Goal: Find contact information: Find contact information

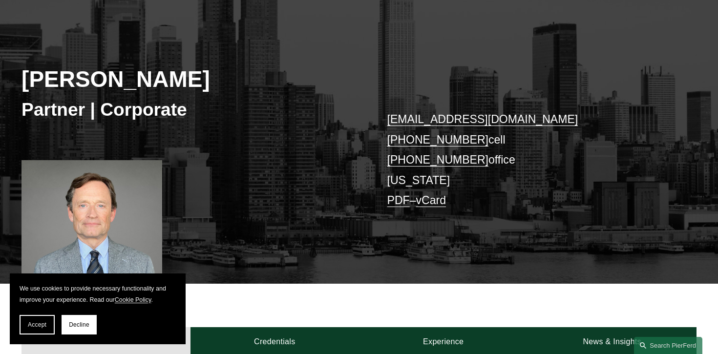
scroll to position [130, 0]
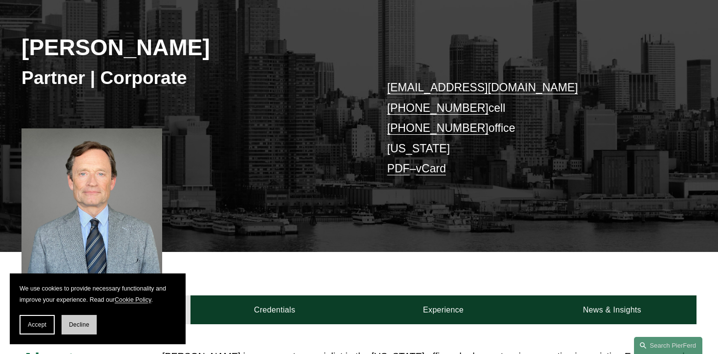
click at [76, 324] on span "Decline" at bounding box center [79, 324] width 21 height 7
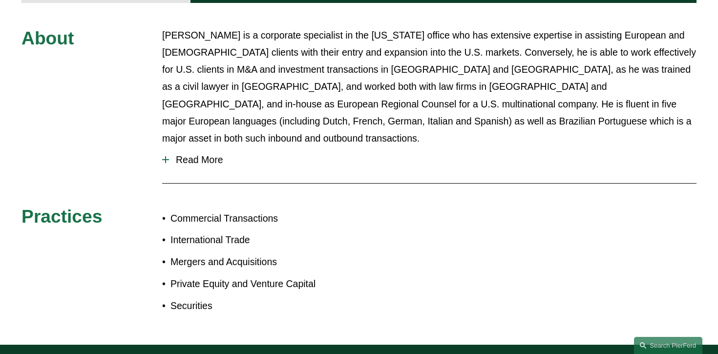
scroll to position [449, 0]
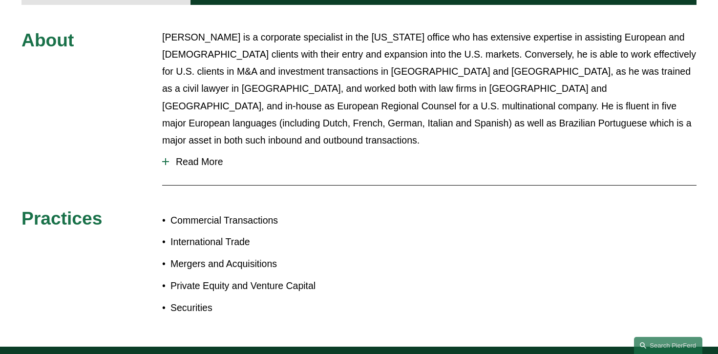
click at [203, 156] on span "Read More" at bounding box center [433, 161] width 528 height 11
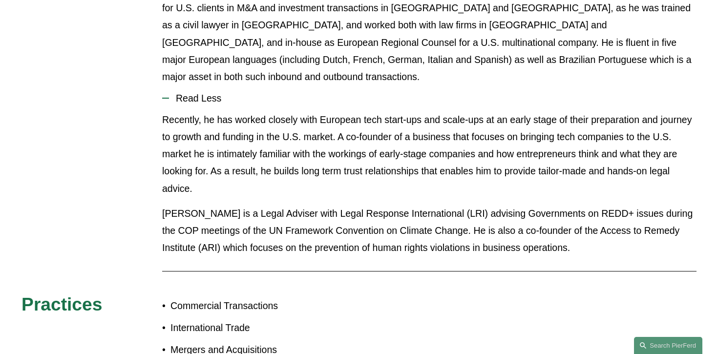
scroll to position [513, 0]
click at [183, 205] on p "[PERSON_NAME] is a Legal Adviser with Legal Response International (LRI) advisi…" at bounding box center [429, 230] width 534 height 51
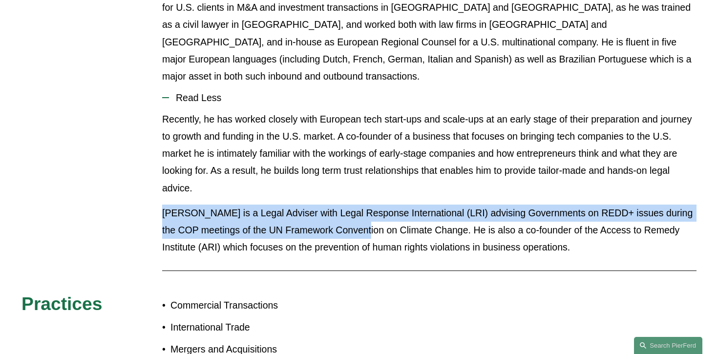
drag, startPoint x: 183, startPoint y: 187, endPoint x: 351, endPoint y: 208, distance: 168.9
click at [351, 208] on p "[PERSON_NAME] is a Legal Adviser with Legal Response International (LRI) advisi…" at bounding box center [429, 230] width 534 height 51
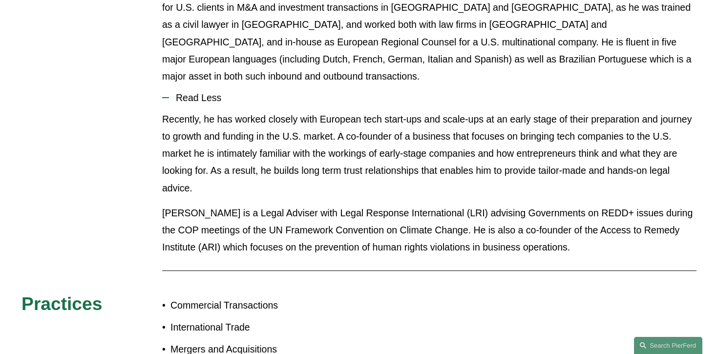
click at [566, 205] on p "[PERSON_NAME] is a Legal Adviser with Legal Response International (LRI) advisi…" at bounding box center [429, 230] width 534 height 51
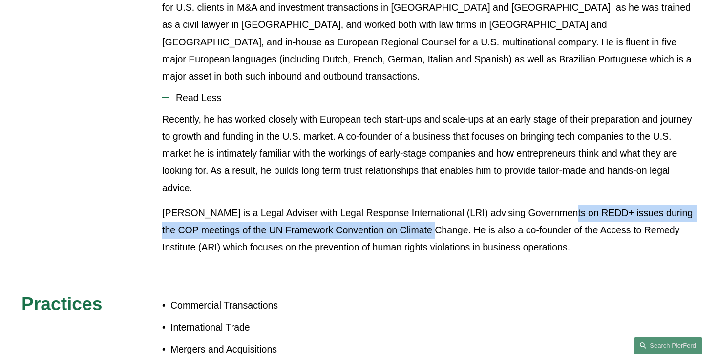
drag, startPoint x: 566, startPoint y: 195, endPoint x: 411, endPoint y: 216, distance: 156.3
click at [411, 216] on p "[PERSON_NAME] is a Legal Adviser with Legal Response International (LRI) advisi…" at bounding box center [429, 230] width 534 height 51
copy p "REDD+ issues during the COP meetings of the UN Framework Convention on Climate …"
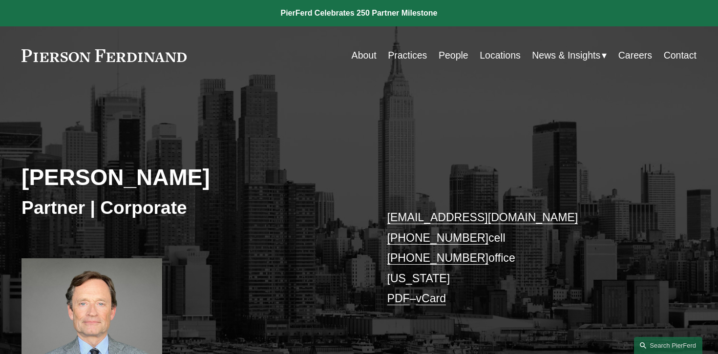
drag, startPoint x: 230, startPoint y: 58, endPoint x: 7, endPoint y: 49, distance: 222.9
click at [6, 49] on div "Skip to Content About Practices People Locations" at bounding box center [359, 55] width 718 height 58
drag, startPoint x: 7, startPoint y: 49, endPoint x: 199, endPoint y: 48, distance: 192.0
click at [199, 48] on div "Skip to Content About Practices People Locations" at bounding box center [359, 55] width 718 height 58
drag, startPoint x: 199, startPoint y: 48, endPoint x: 38, endPoint y: 62, distance: 161.8
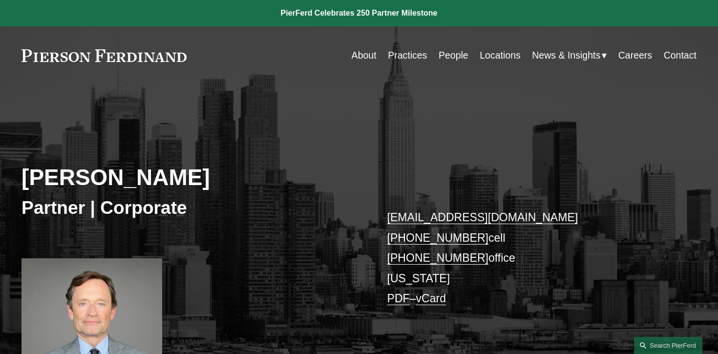
click at [38, 62] on div "About Practices People Locations News & Insights News" at bounding box center [358, 55] width 675 height 19
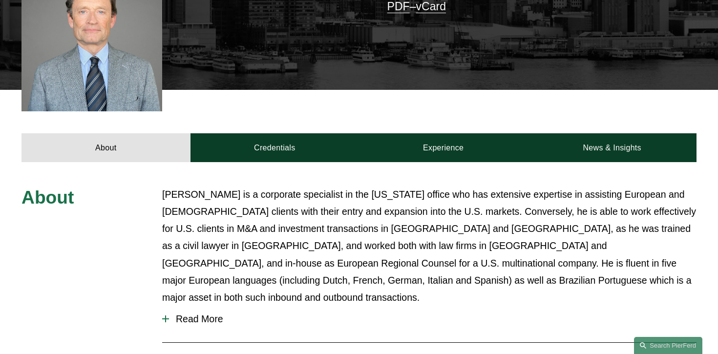
scroll to position [293, 0]
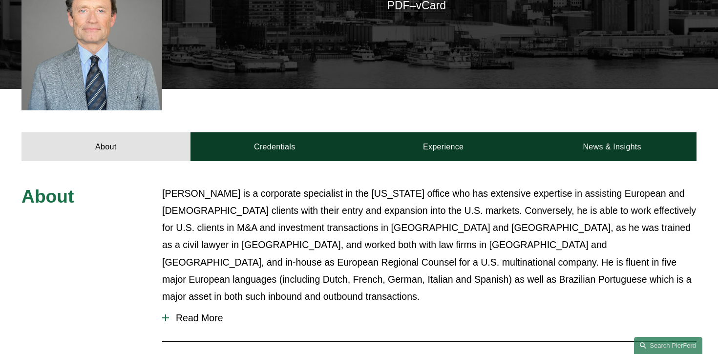
click at [258, 191] on p "[PERSON_NAME] is a corporate specialist in the [US_STATE] office who has extens…" at bounding box center [429, 245] width 534 height 120
drag, startPoint x: 258, startPoint y: 191, endPoint x: 376, endPoint y: 194, distance: 118.2
click at [376, 194] on p "[PERSON_NAME] is a corporate specialist in the [US_STATE] office who has extens…" at bounding box center [429, 245] width 534 height 120
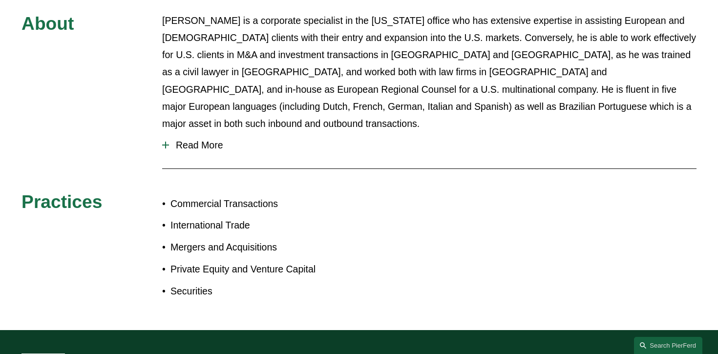
scroll to position [471, 0]
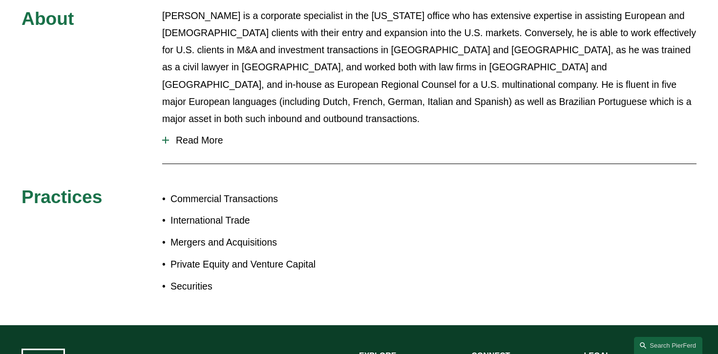
click at [220, 135] on span "Read More" at bounding box center [433, 140] width 528 height 11
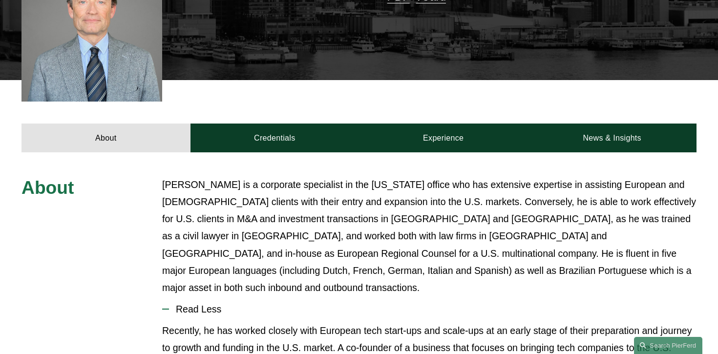
scroll to position [141, 0]
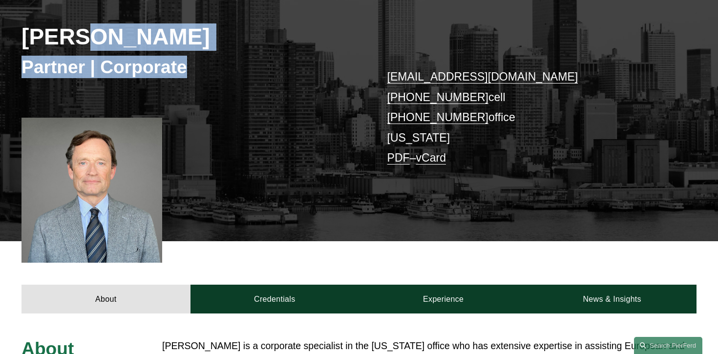
drag, startPoint x: 211, startPoint y: 84, endPoint x: 80, endPoint y: 49, distance: 135.4
click at [80, 49] on div "[PERSON_NAME] Partner | Corporate [PERSON_NAME][EMAIL_ADDRESS][DOMAIN_NAME] [PH…" at bounding box center [359, 104] width 718 height 276
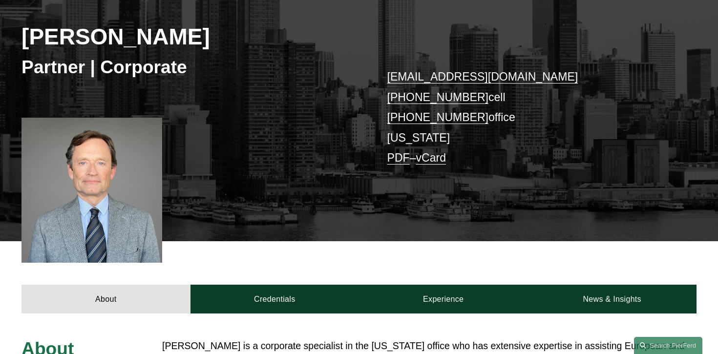
click at [18, 35] on div "[PERSON_NAME] Partner | Corporate [PERSON_NAME][EMAIL_ADDRESS][DOMAIN_NAME] [PH…" at bounding box center [359, 104] width 718 height 276
drag, startPoint x: 18, startPoint y: 35, endPoint x: 136, endPoint y: 51, distance: 119.3
click at [140, 51] on div "[PERSON_NAME] Partner | Corporate [PERSON_NAME][EMAIL_ADDRESS][DOMAIN_NAME] [PH…" at bounding box center [359, 104] width 718 height 276
click at [21, 61] on h3 "Partner | Corporate" at bounding box center [190, 67] width 338 height 22
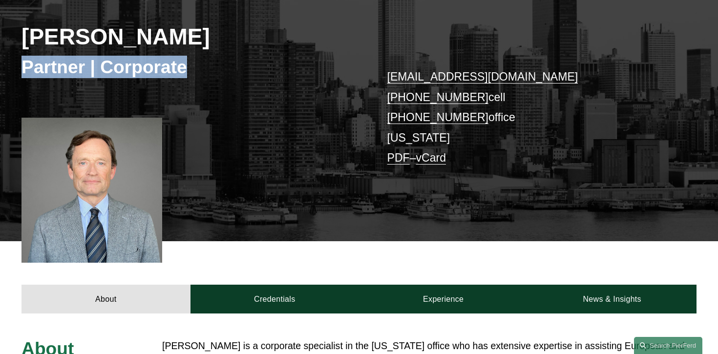
drag, startPoint x: 21, startPoint y: 61, endPoint x: 172, endPoint y: 61, distance: 150.9
click at [172, 61] on h3 "Partner | Corporate" at bounding box center [190, 67] width 338 height 22
copy h3 "Partner | Corporate"
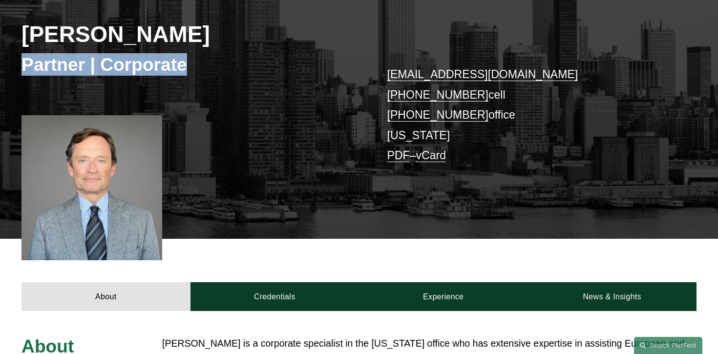
scroll to position [73, 0]
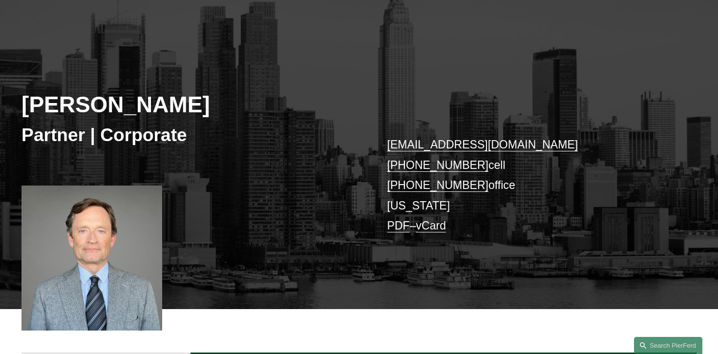
click at [100, 83] on div "[PERSON_NAME] Partner | Corporate [PERSON_NAME][EMAIL_ADDRESS][DOMAIN_NAME] [PH…" at bounding box center [359, 172] width 718 height 276
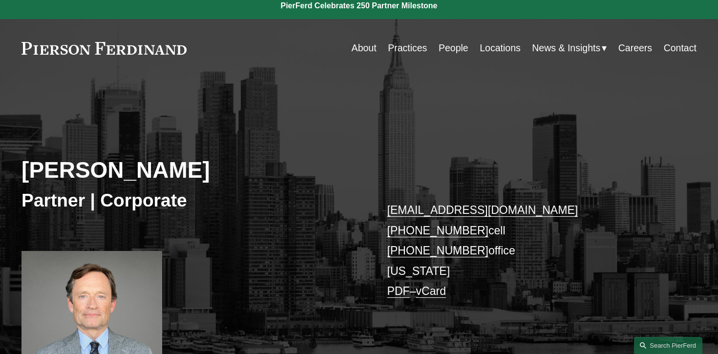
scroll to position [0, 0]
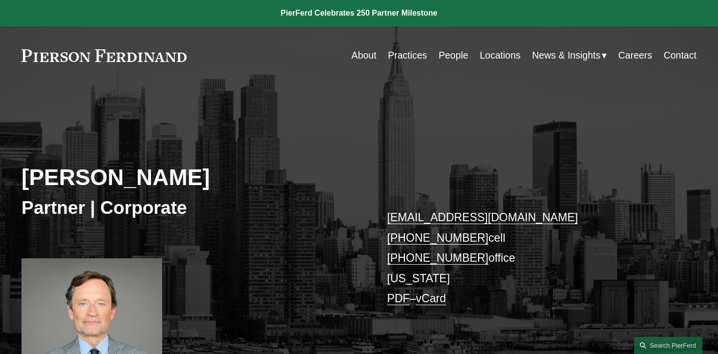
click at [71, 56] on link at bounding box center [103, 55] width 165 height 13
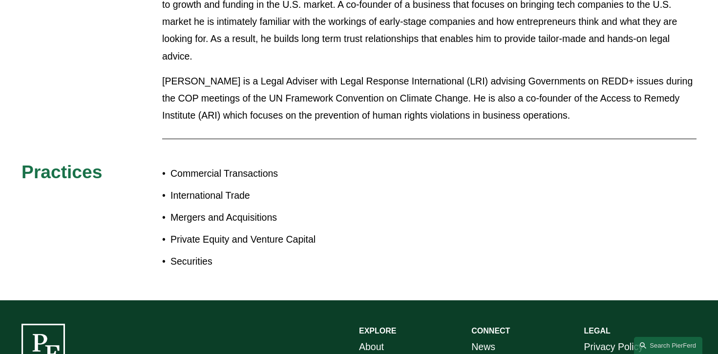
scroll to position [645, 0]
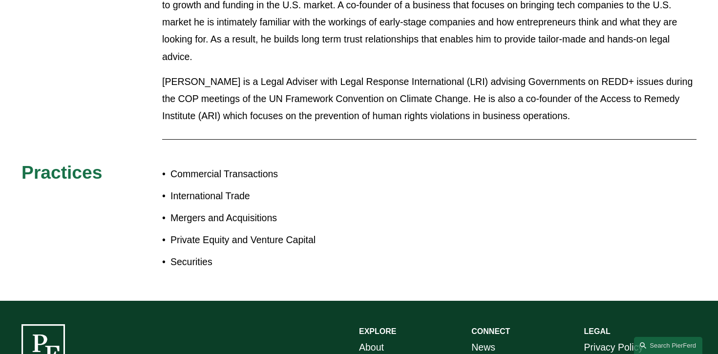
click at [564, 73] on p "[PERSON_NAME] is a Legal Adviser with Legal Response International (LRI) advisi…" at bounding box center [429, 98] width 534 height 51
drag, startPoint x: 564, startPoint y: 65, endPoint x: 596, endPoint y: 69, distance: 32.5
click at [596, 73] on p "[PERSON_NAME] is a Legal Adviser with Legal Response International (LRI) advisi…" at bounding box center [429, 98] width 534 height 51
copy p "REDD+ issues"
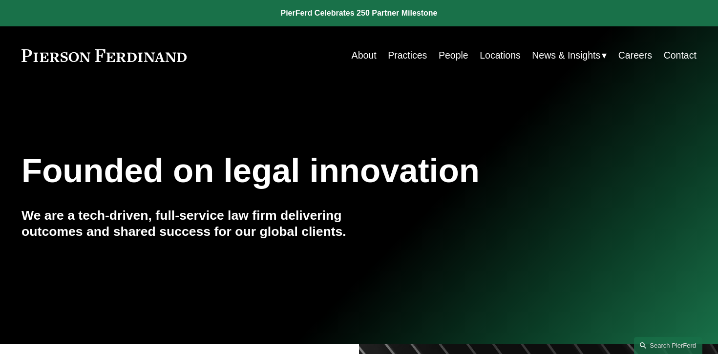
drag, startPoint x: 9, startPoint y: 52, endPoint x: 178, endPoint y: 62, distance: 168.8
click at [179, 62] on div "Skip to Content About Practices People Locations" at bounding box center [359, 55] width 718 height 58
drag, startPoint x: 192, startPoint y: 57, endPoint x: 12, endPoint y: 76, distance: 181.3
click at [12, 76] on div "Skip to Content About Practices People Locations" at bounding box center [359, 55] width 718 height 58
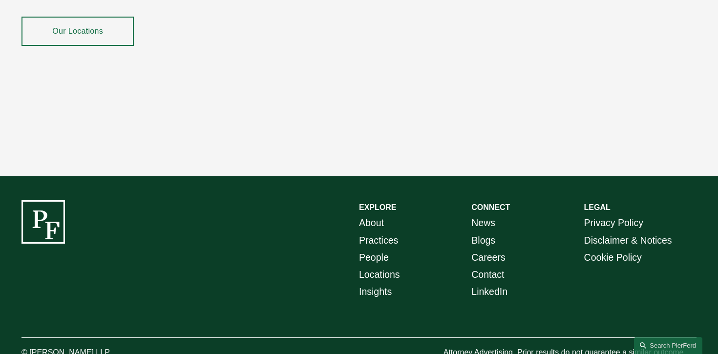
scroll to position [1787, 0]
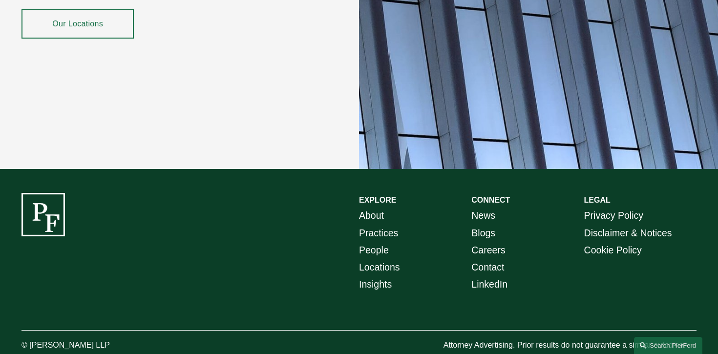
click at [36, 339] on p "© [PERSON_NAME] LLP" at bounding box center [91, 346] width 141 height 14
drag, startPoint x: 36, startPoint y: 326, endPoint x: 119, endPoint y: 326, distance: 83.0
click at [119, 339] on p "© [PERSON_NAME] LLP" at bounding box center [91, 346] width 141 height 14
copy div "Pierson Ferdinand LLP"
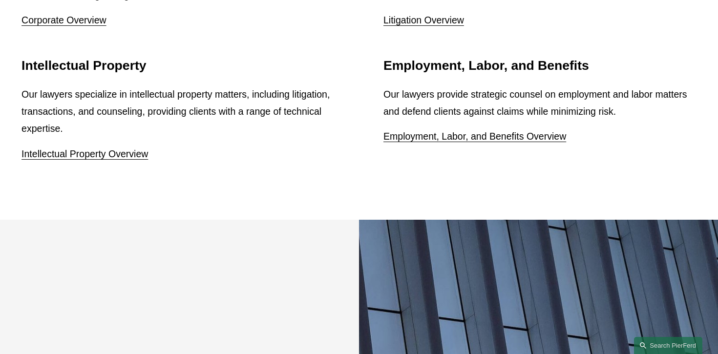
scroll to position [1330, 0]
